Goal: Task Accomplishment & Management: Complete application form

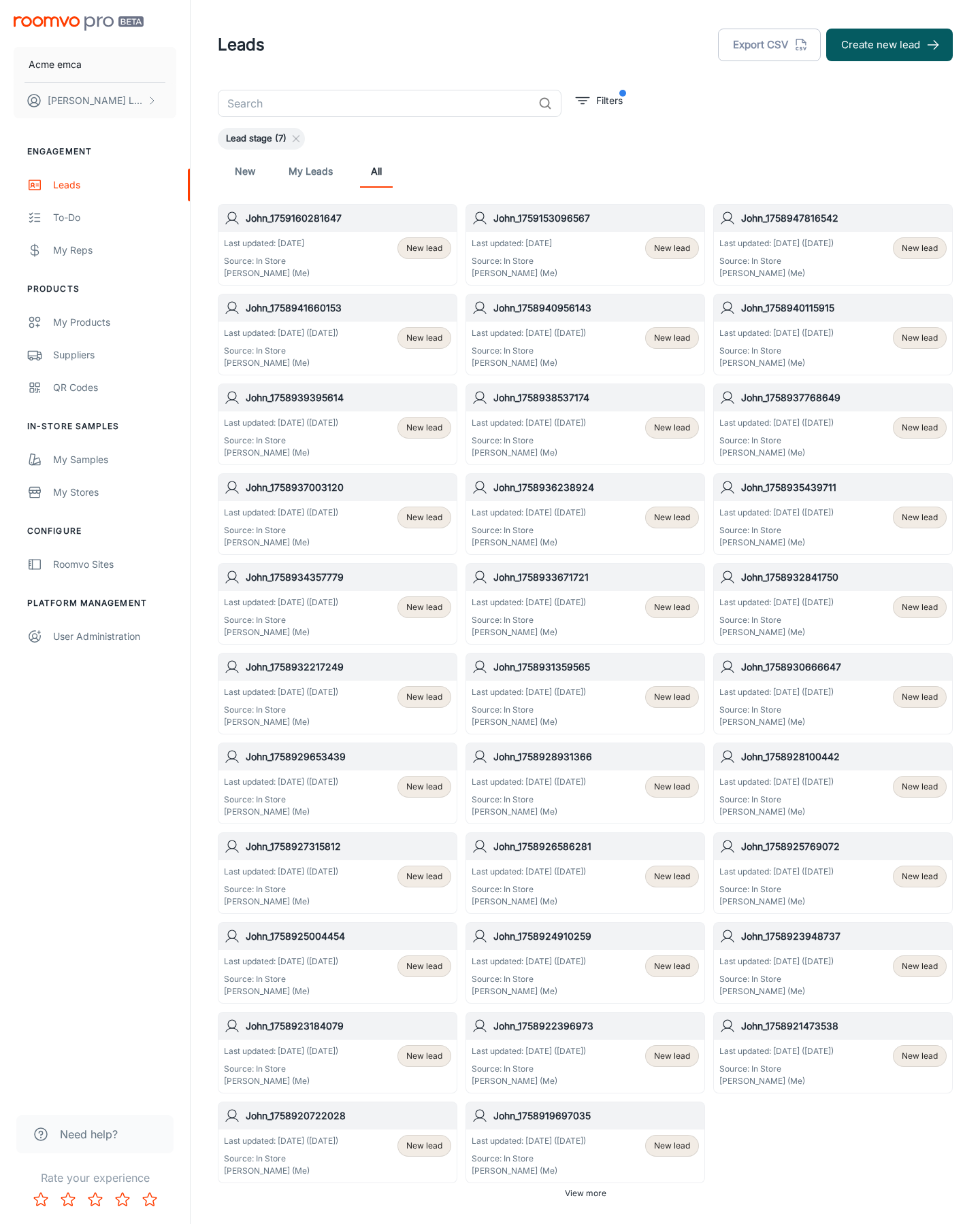
click at [889, 45] on button "Create new lead" at bounding box center [889, 44] width 127 height 33
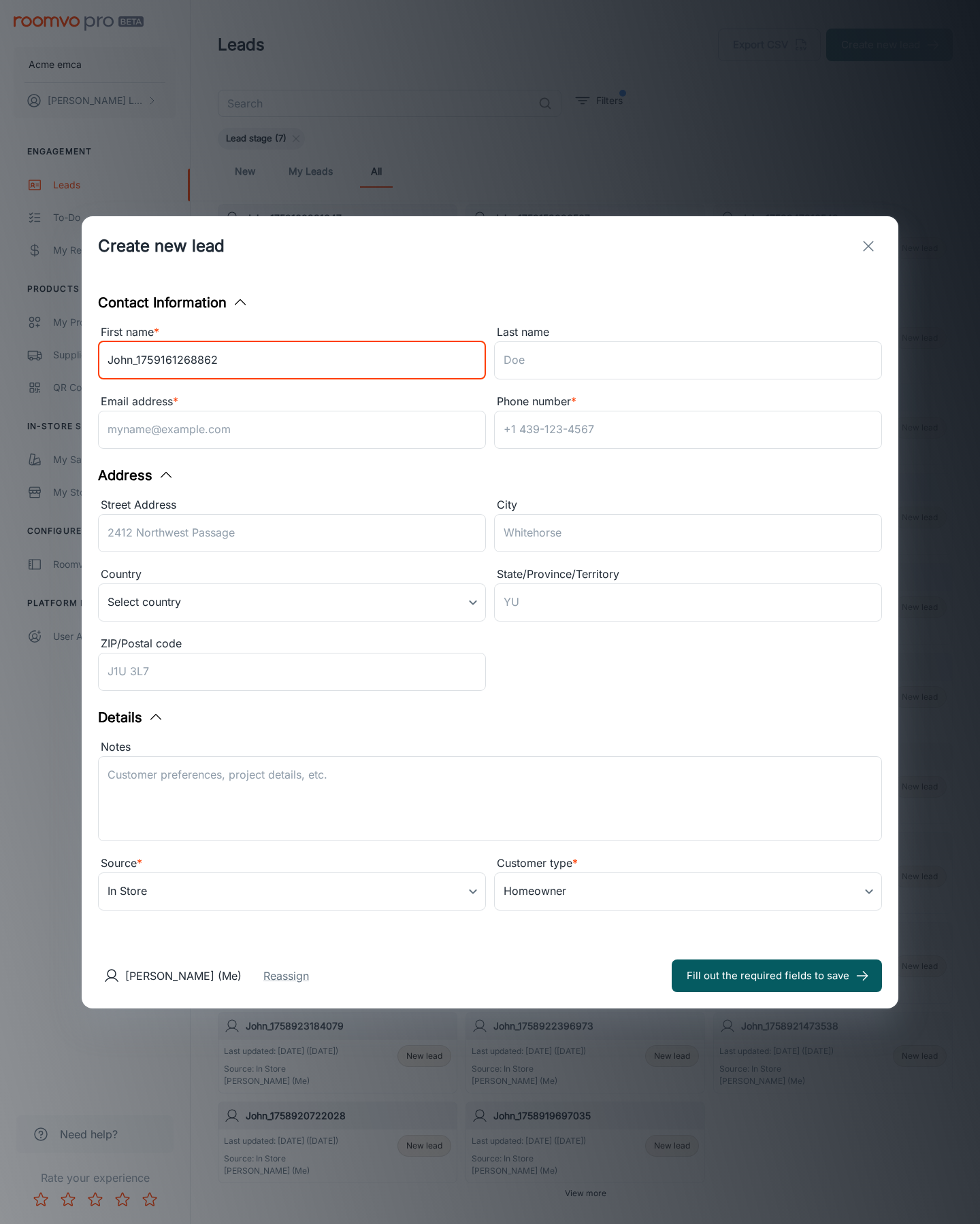
type input "John_1759161268862"
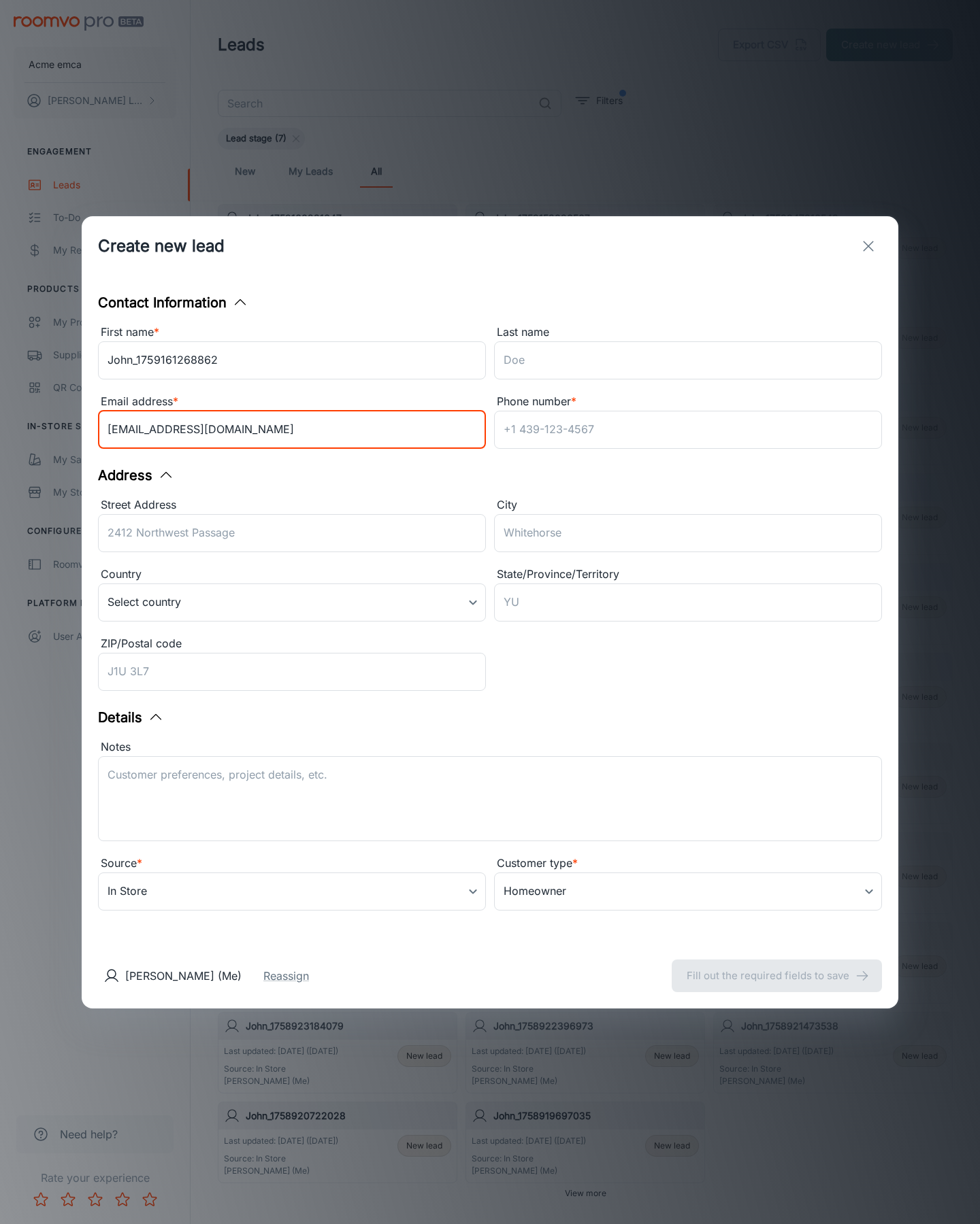
type input "[EMAIL_ADDRESS][DOMAIN_NAME]"
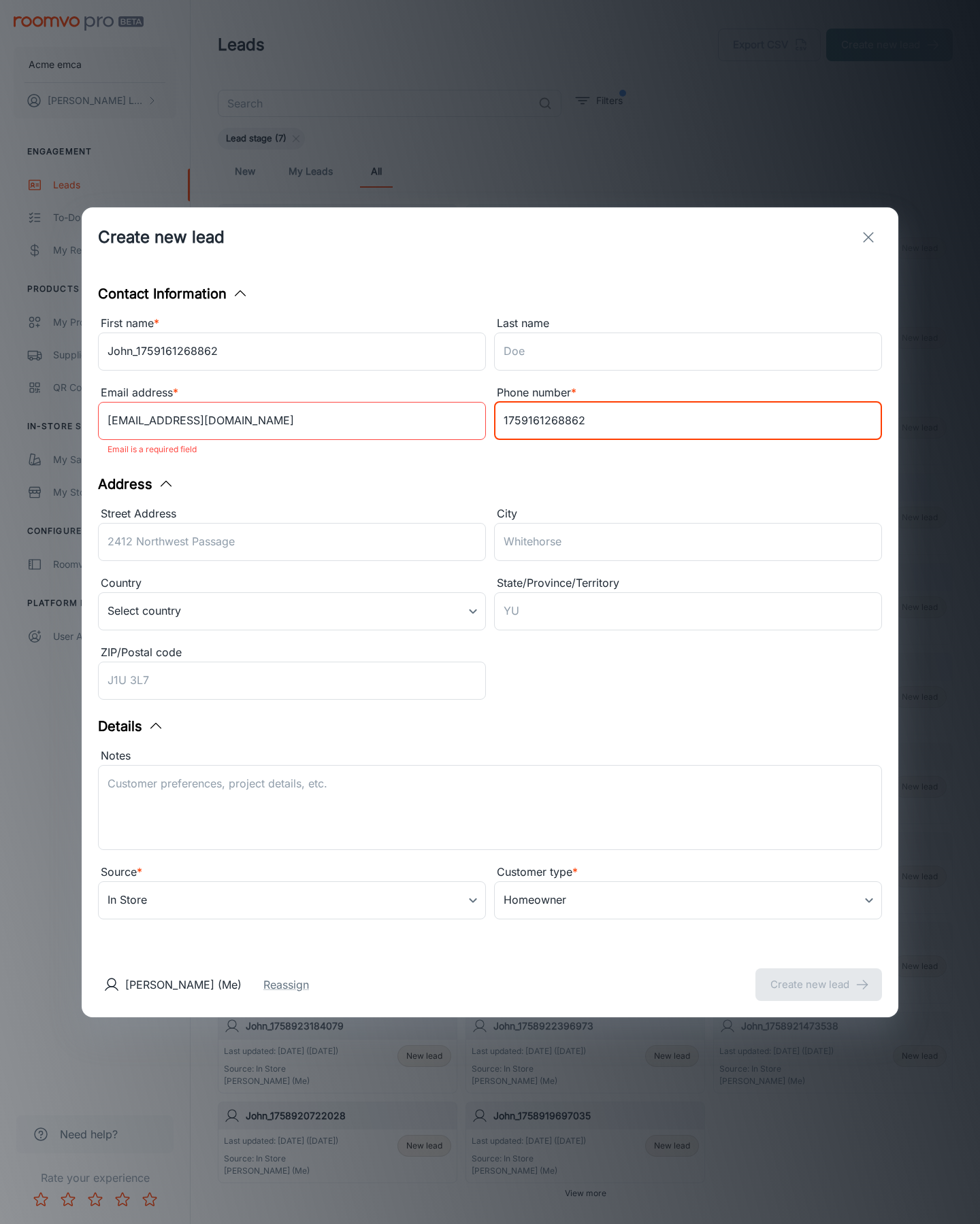
type input "1759161268862"
click at [818, 975] on button "Create new lead" at bounding box center [818, 984] width 127 height 33
